Goal: Check status: Check status

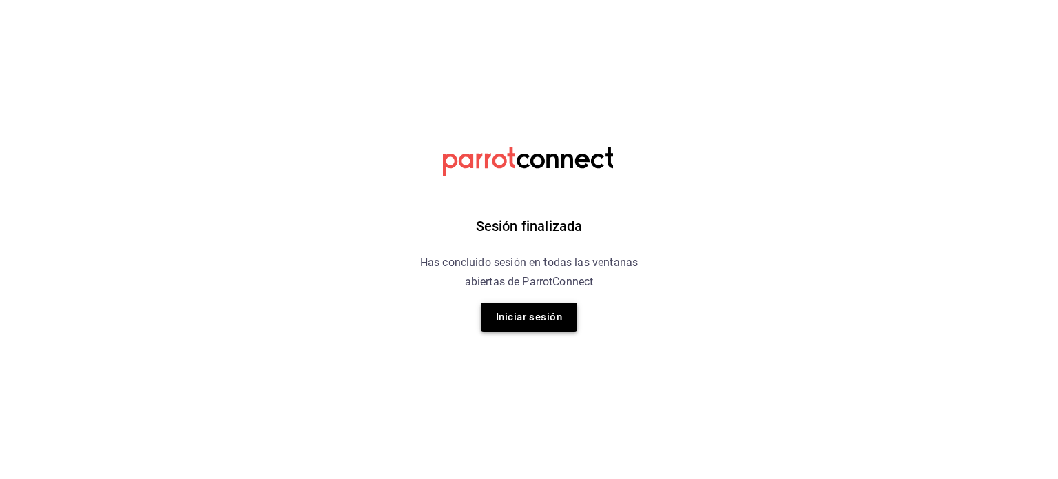
click at [522, 323] on button "Iniciar sesión" at bounding box center [529, 317] width 96 height 29
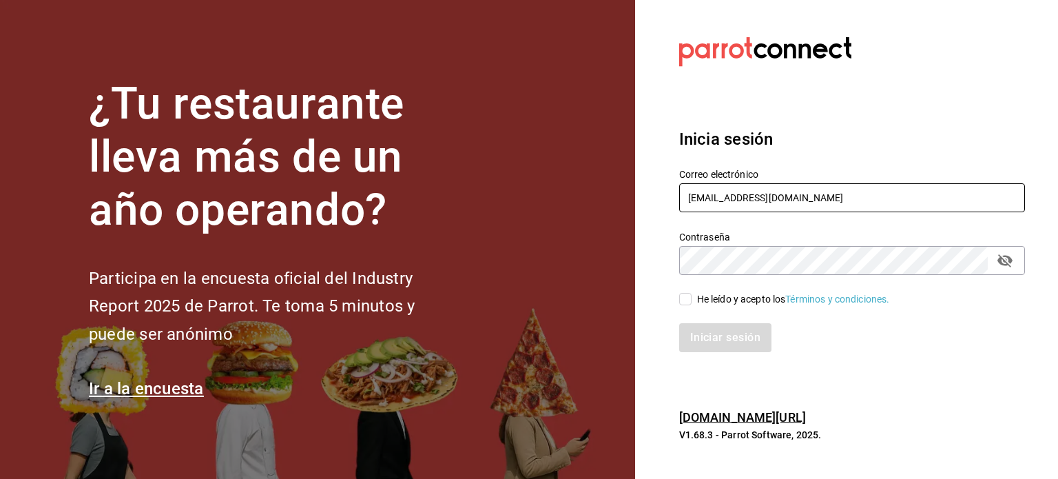
click at [772, 200] on input "[EMAIL_ADDRESS][DOMAIN_NAME]" at bounding box center [852, 197] width 346 height 29
paste input "[PERSON_NAME]@[PERSON_NAME]"
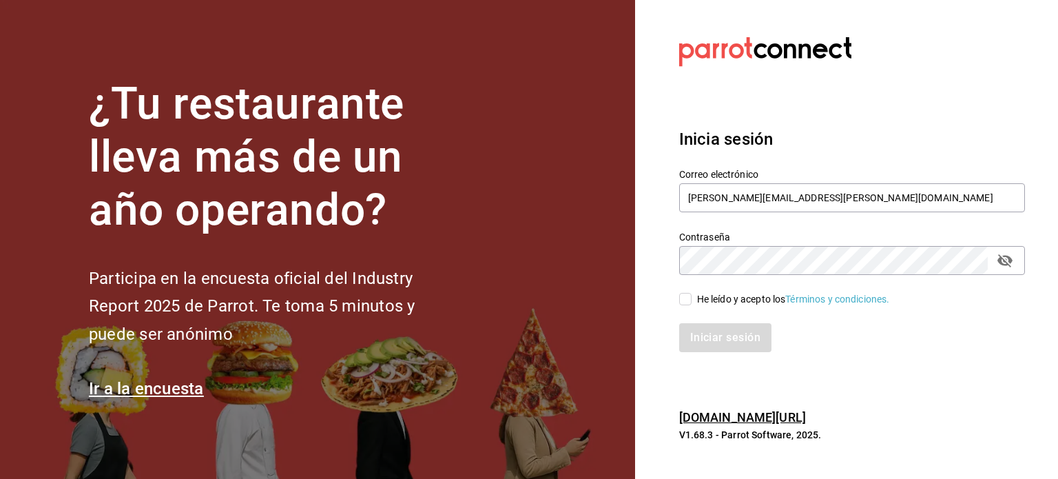
type input "[PERSON_NAME][EMAIL_ADDRESS][PERSON_NAME][DOMAIN_NAME]"
click at [761, 304] on div "He leído y acepto los Términos y condiciones." at bounding box center [793, 299] width 193 height 14
click at [692, 304] on input "He leído y acepto los Términos y condiciones." at bounding box center [685, 299] width 12 height 12
checkbox input "true"
click at [747, 318] on div "Iniciar sesión" at bounding box center [844, 329] width 362 height 45
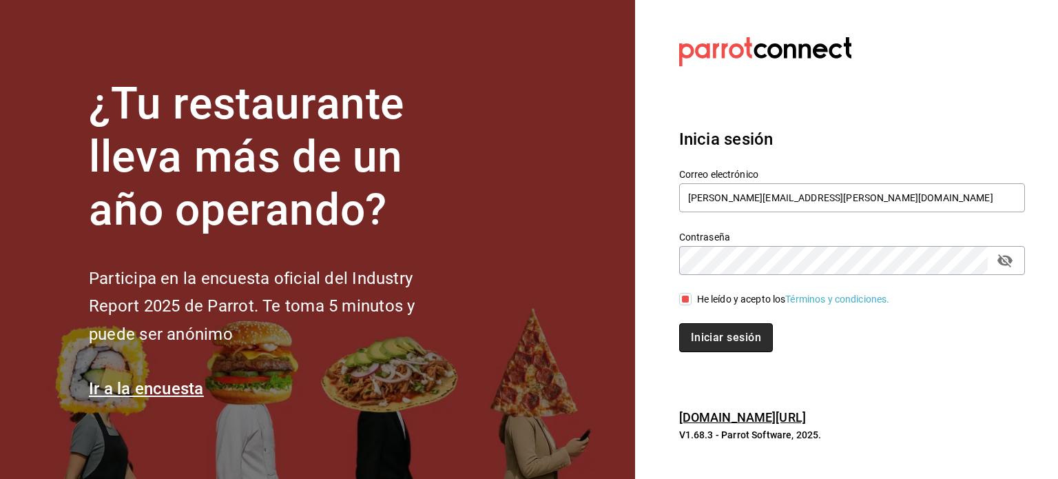
click at [738, 331] on button "Iniciar sesión" at bounding box center [726, 337] width 94 height 29
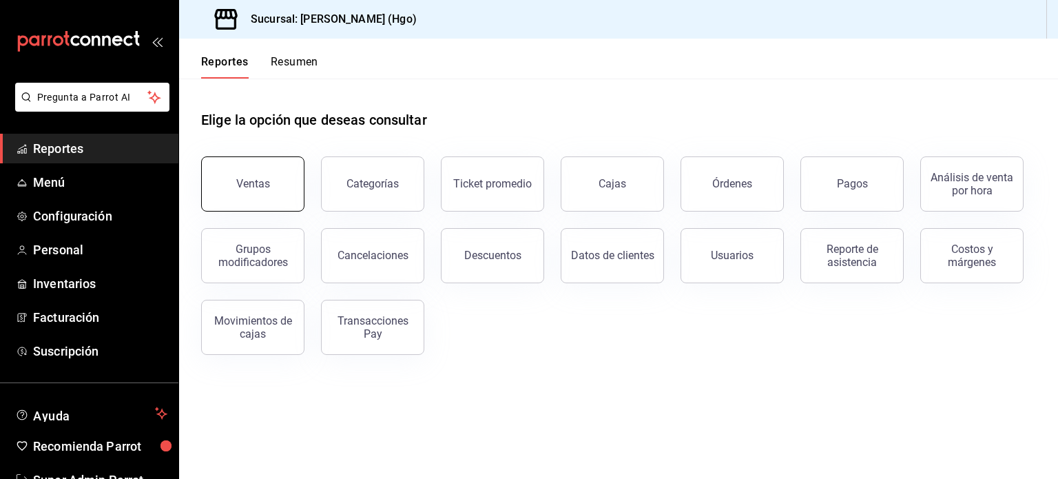
click at [255, 170] on button "Ventas" at bounding box center [252, 183] width 103 height 55
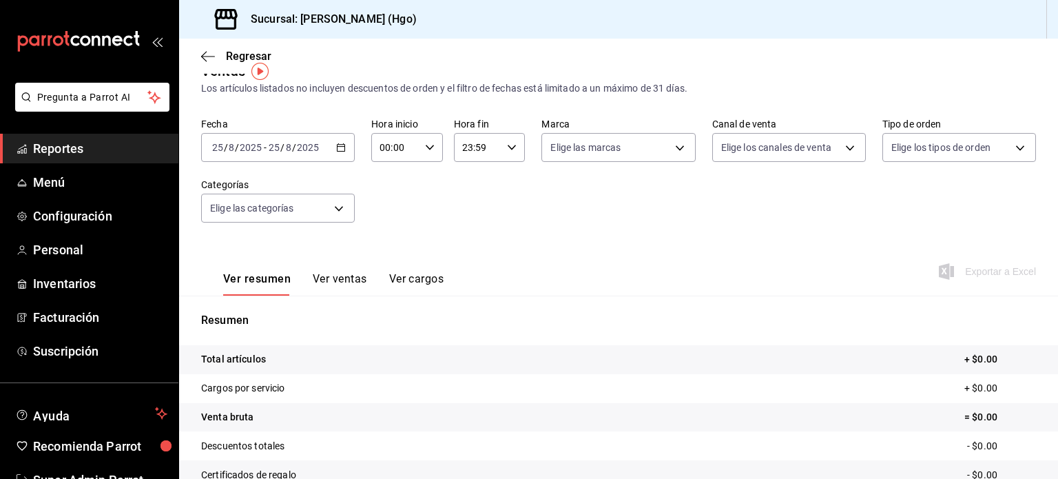
scroll to position [21, 0]
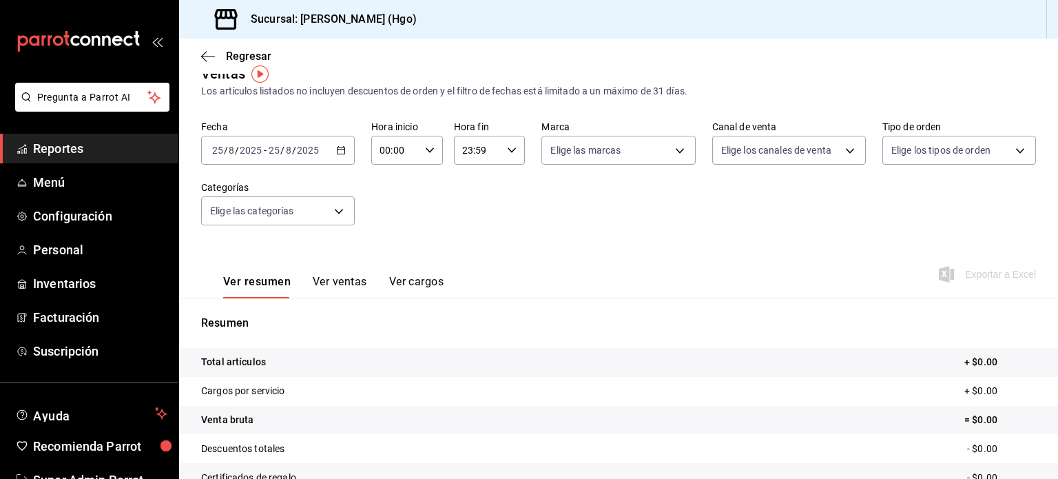
click at [328, 143] on div "[DATE] [DATE] - [DATE] [DATE]" at bounding box center [278, 150] width 154 height 29
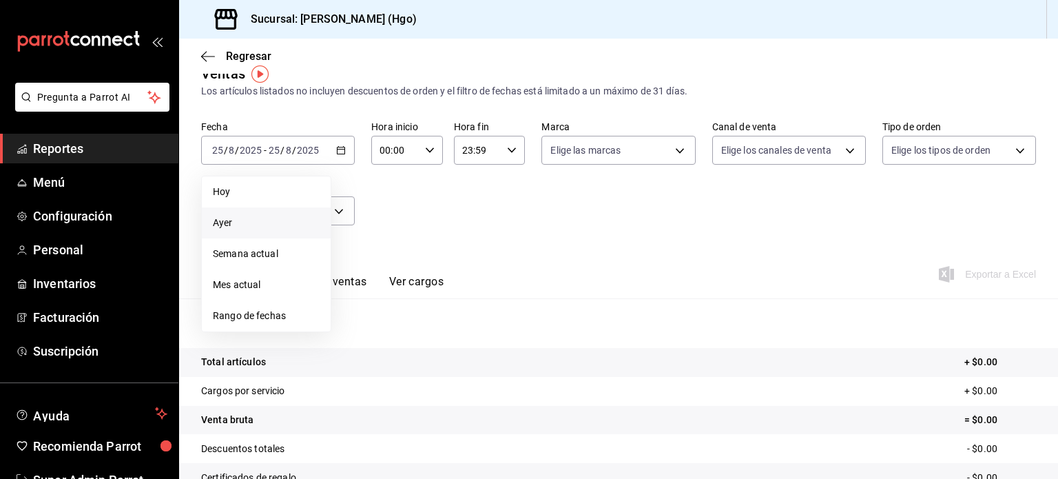
click at [283, 229] on span "Ayer" at bounding box center [266, 223] width 107 height 14
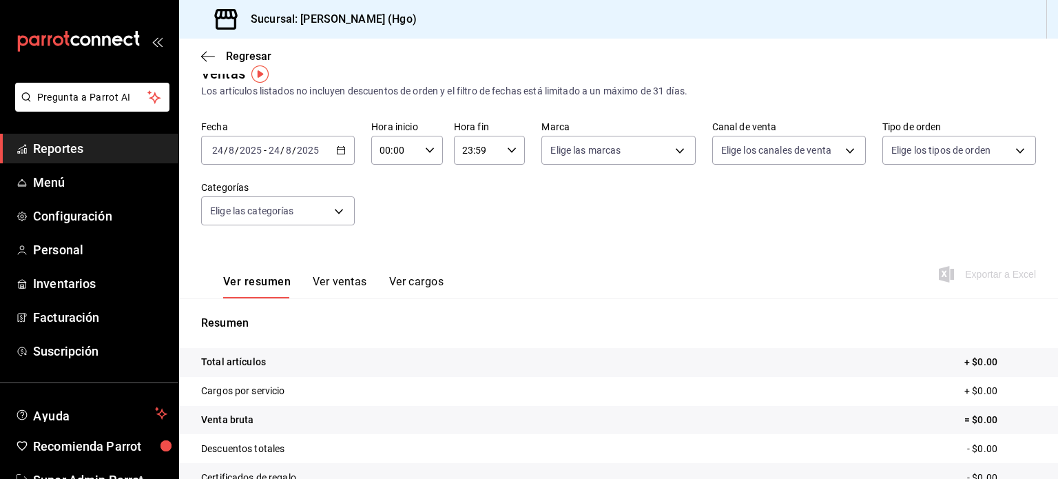
click at [308, 151] on input "2025" at bounding box center [307, 150] width 23 height 11
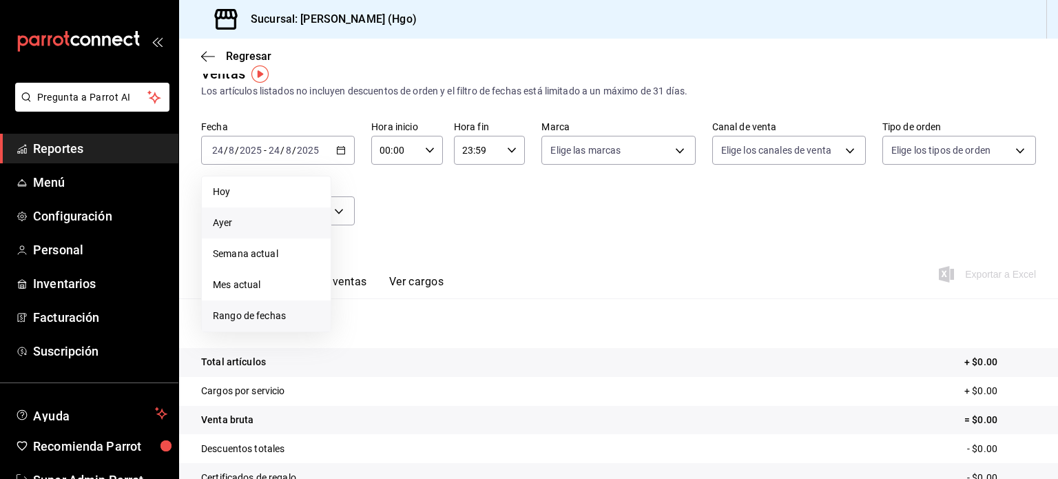
click at [289, 303] on li "Rango de fechas" at bounding box center [266, 315] width 129 height 31
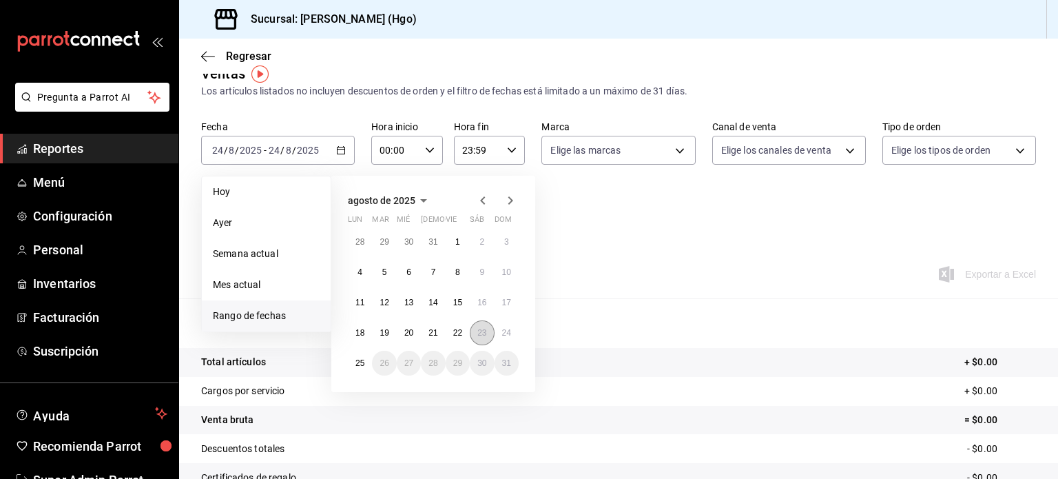
click at [476, 334] on button "23" at bounding box center [482, 332] width 24 height 25
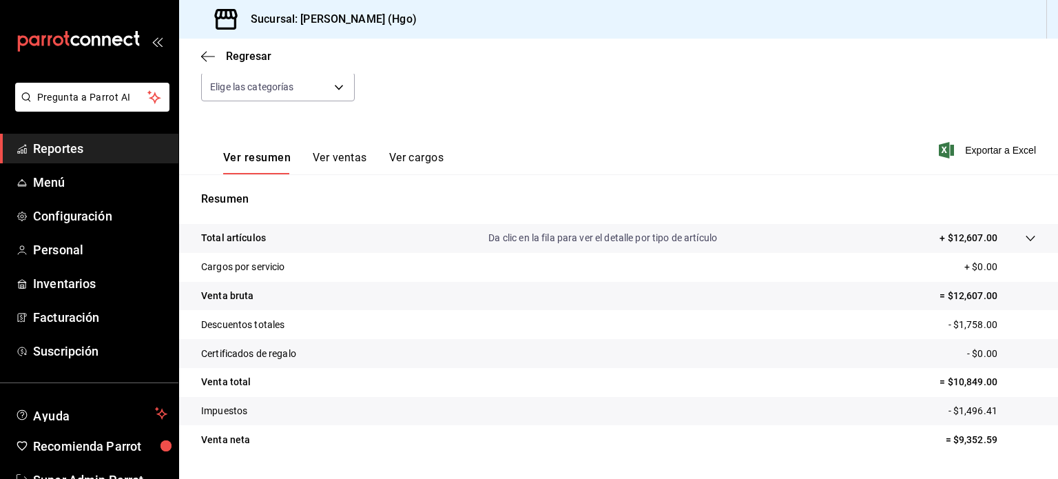
scroll to position [163, 0]
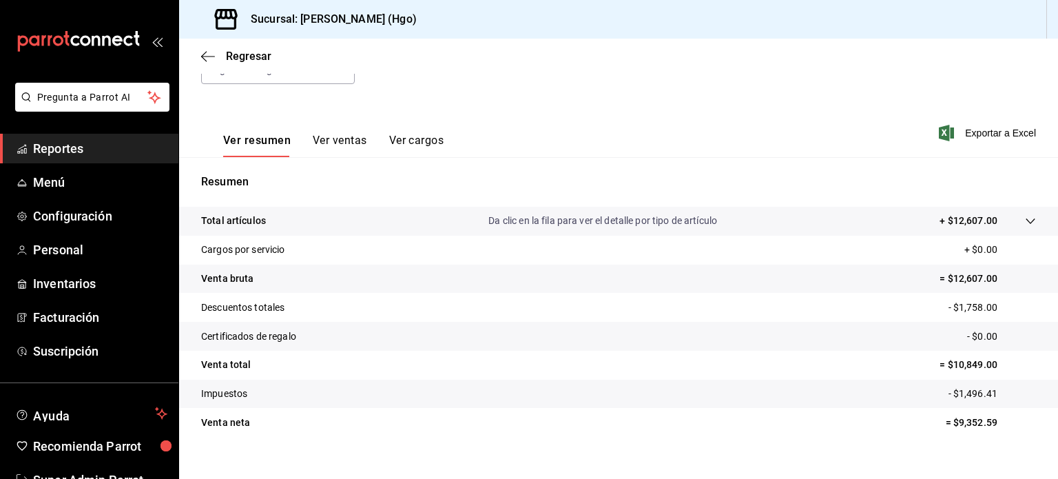
click at [107, 144] on span "Reportes" at bounding box center [100, 148] width 134 height 19
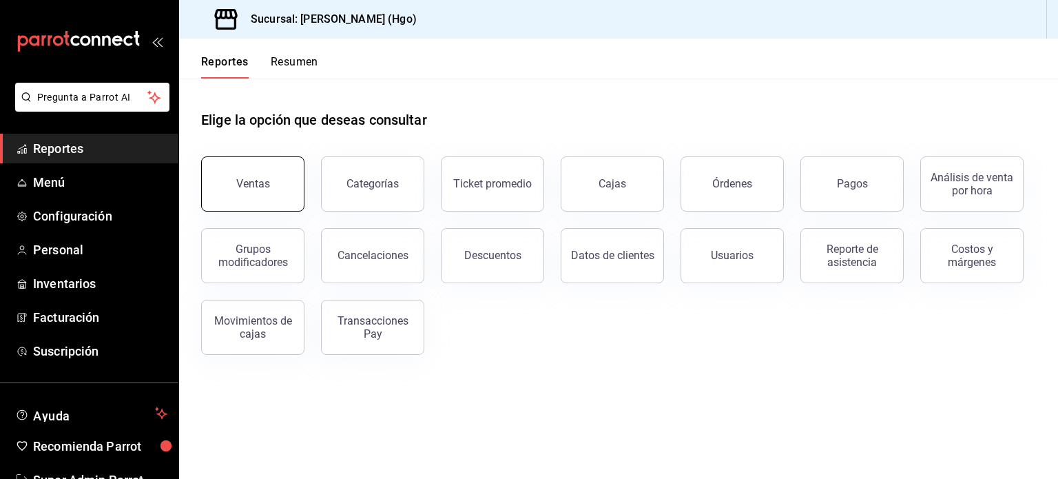
click at [247, 211] on div "Ventas Categorías Ticket promedio Cajas Órdenes Pagos Análisis de venta por hor…" at bounding box center [611, 247] width 852 height 215
click at [254, 183] on div "Ventas" at bounding box center [253, 183] width 34 height 13
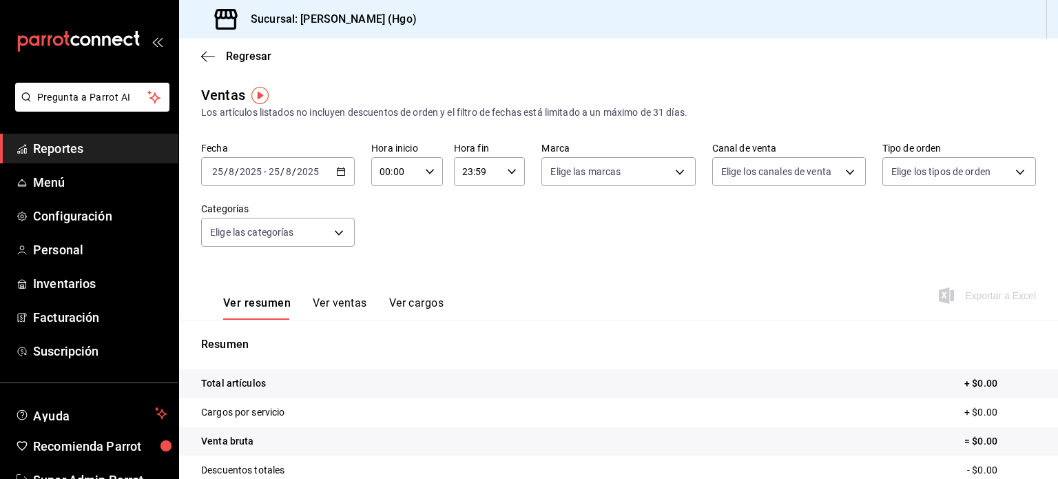
click at [298, 183] on div "2025-08-25 25 / 8 / 2025 - 2025-08-25 25 / 8 / 2025" at bounding box center [278, 171] width 154 height 29
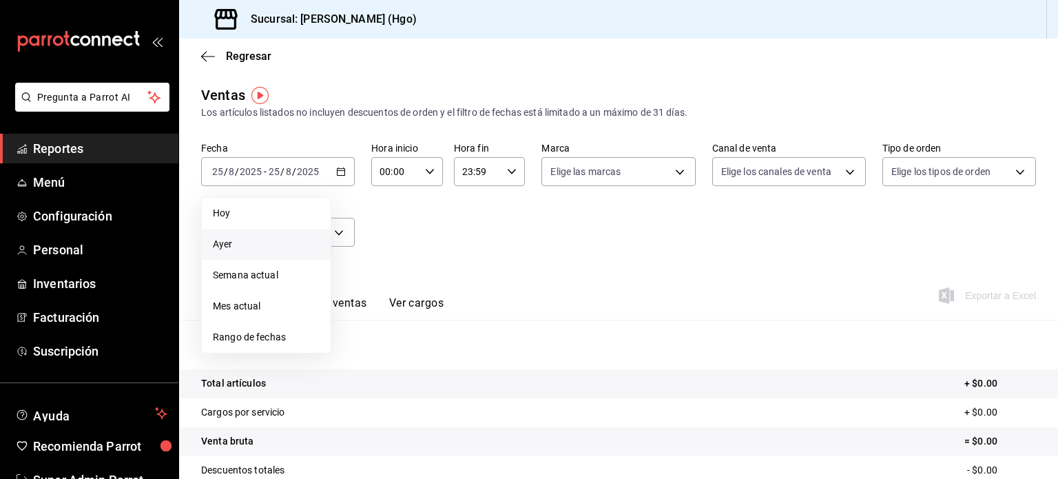
click at [263, 253] on li "Ayer" at bounding box center [266, 244] width 129 height 31
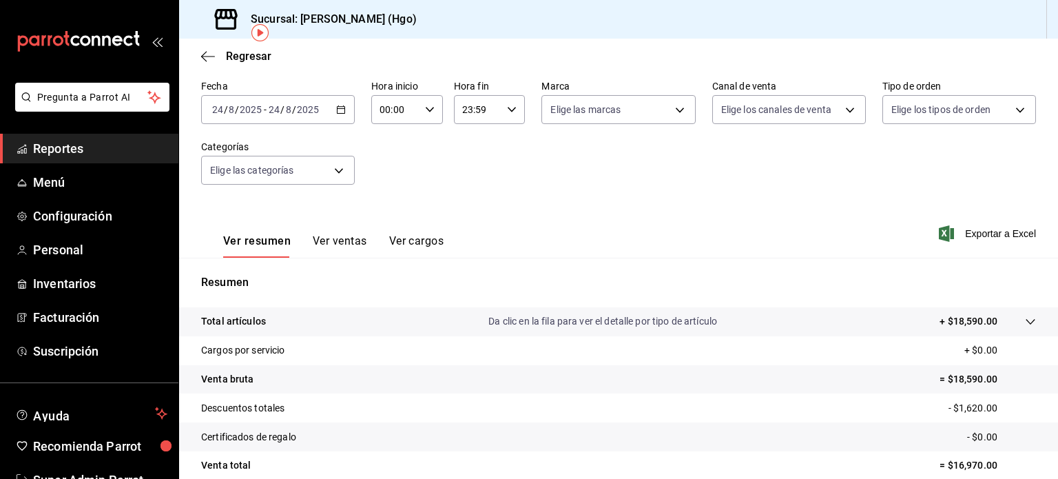
scroll to position [63, 0]
